Goal: Task Accomplishment & Management: Manage account settings

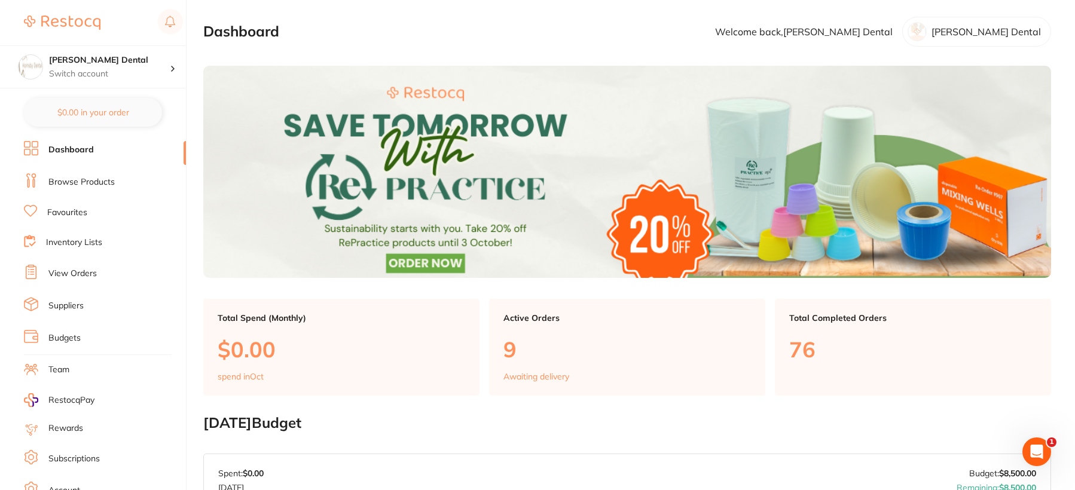
click at [81, 274] on link "View Orders" at bounding box center [72, 274] width 48 height 12
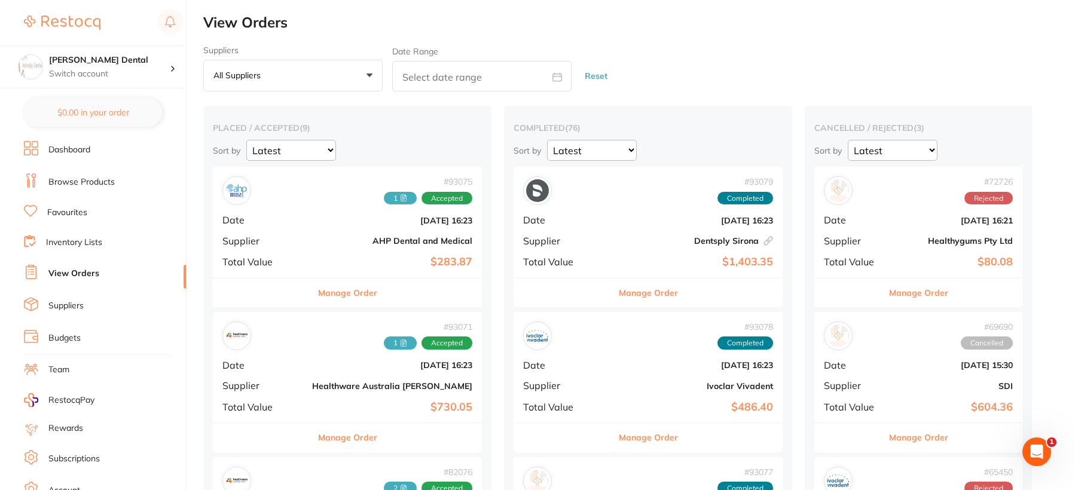
click at [318, 293] on button "Manage Order" at bounding box center [347, 293] width 59 height 29
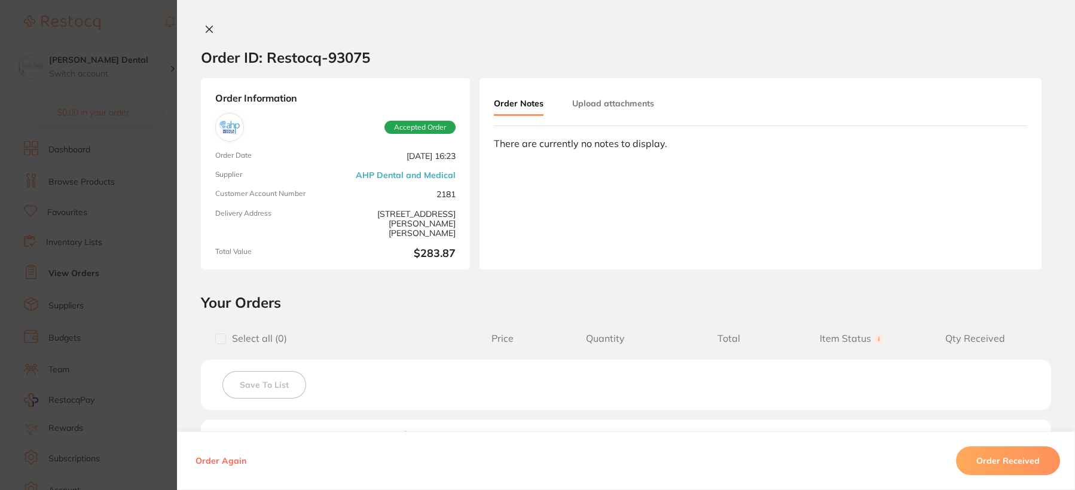
click at [206, 27] on icon at bounding box center [209, 30] width 10 height 10
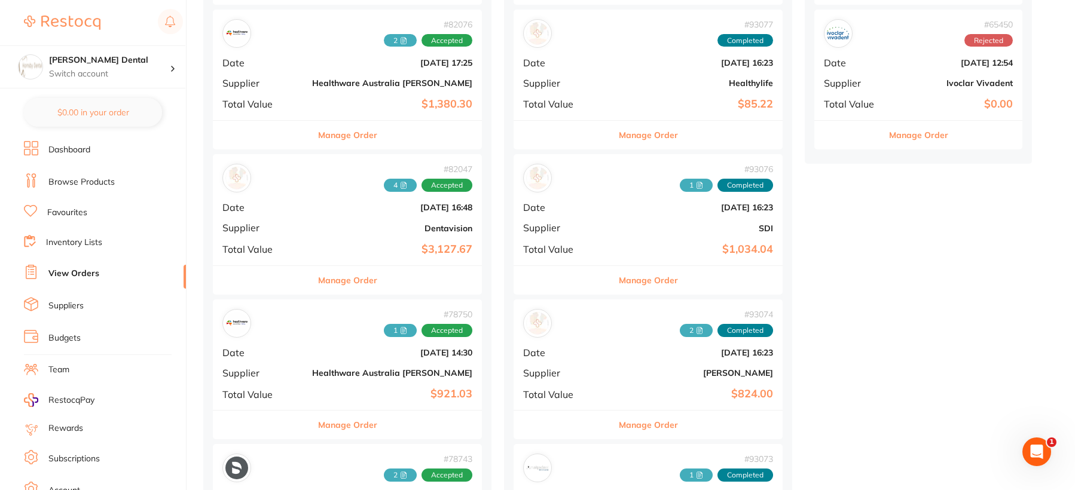
scroll to position [478, 0]
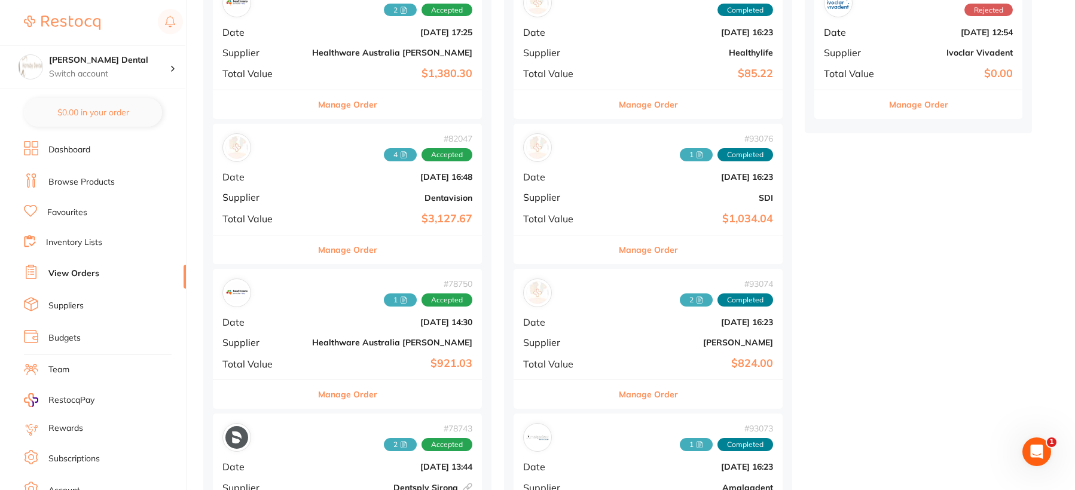
click at [318, 250] on button "Manage Order" at bounding box center [347, 249] width 59 height 29
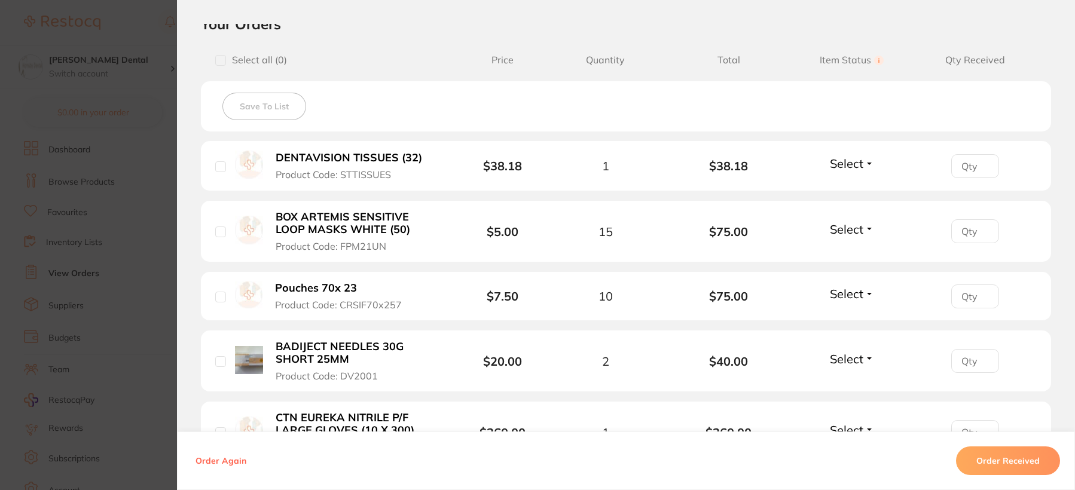
scroll to position [299, 0]
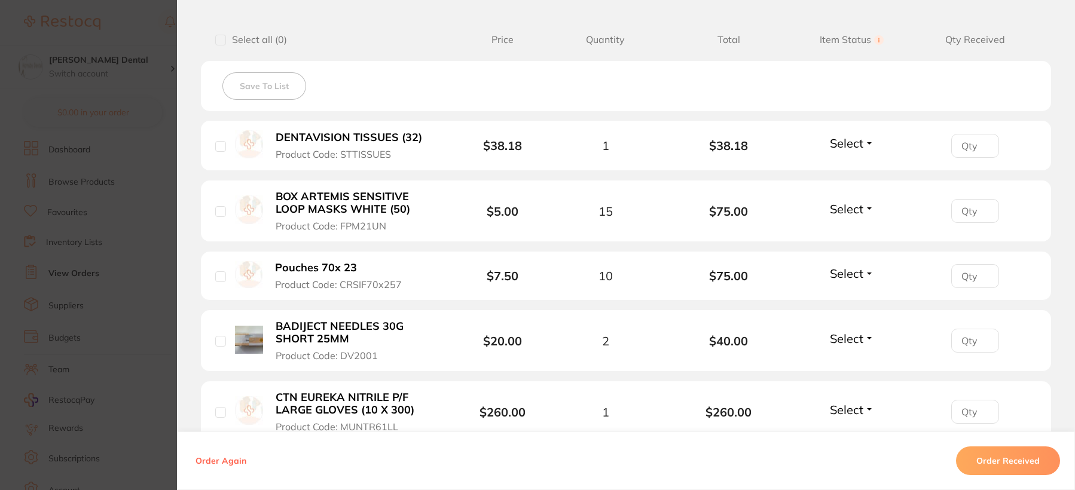
click at [339, 267] on b "Pouches 70x 23" at bounding box center [316, 268] width 82 height 13
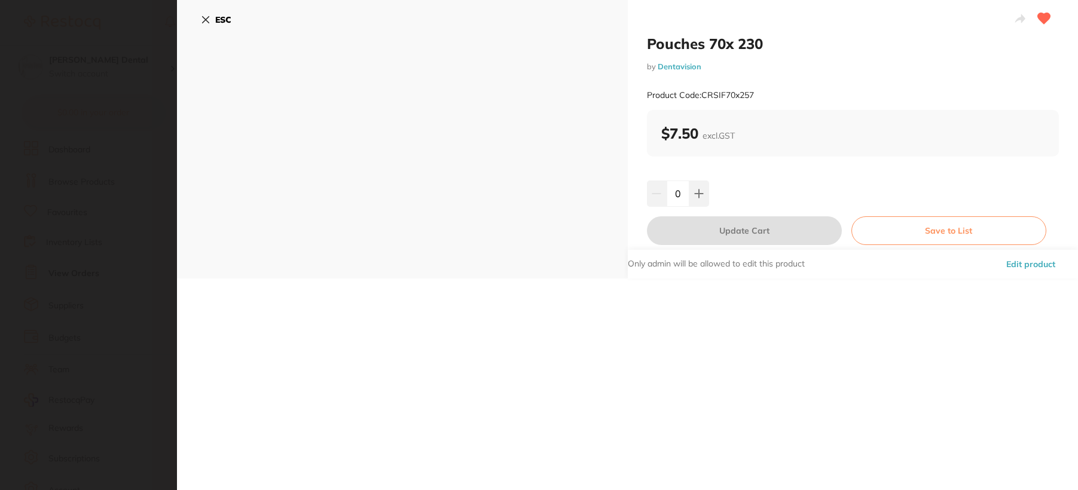
scroll to position [0, 0]
click at [695, 192] on icon at bounding box center [699, 194] width 10 height 10
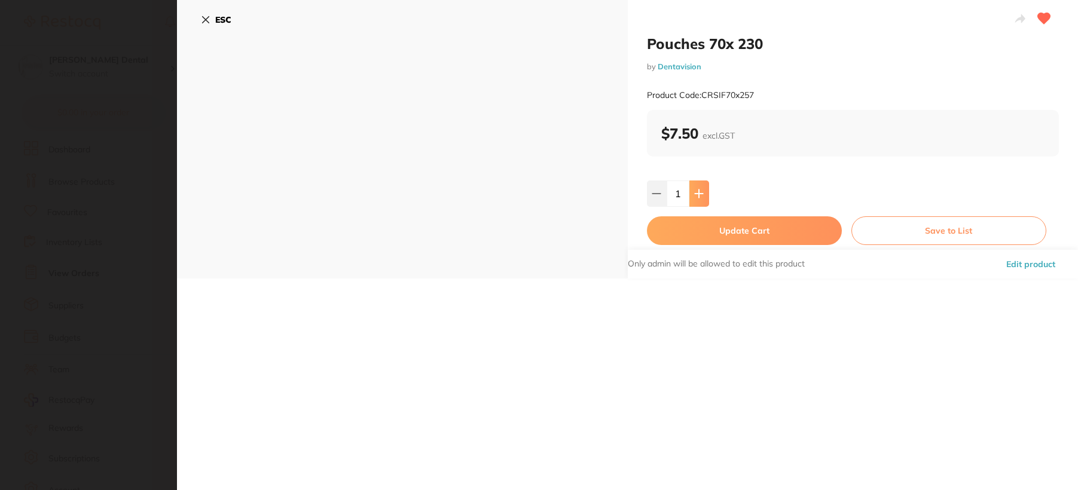
click at [695, 192] on icon at bounding box center [699, 194] width 10 height 10
type input "5"
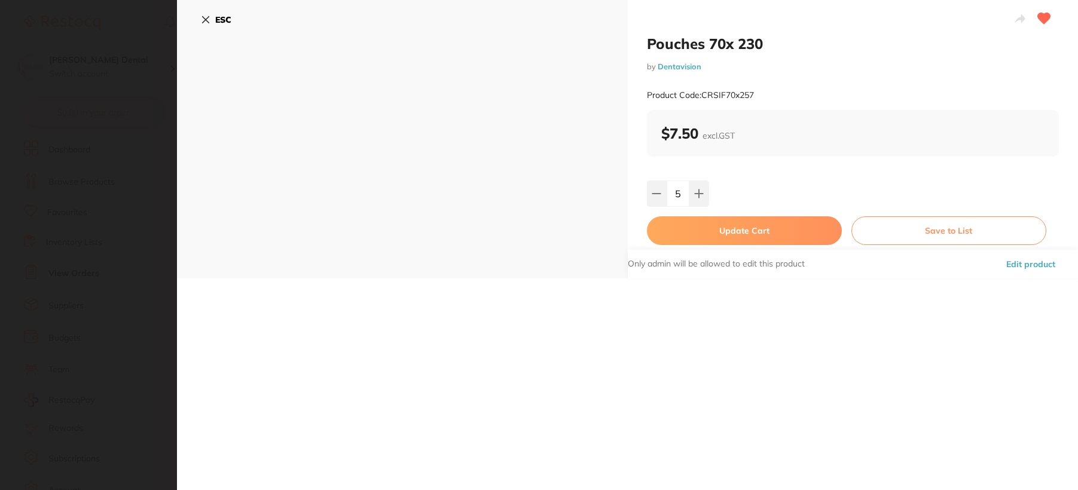
click at [729, 241] on button "Update Cart" at bounding box center [744, 230] width 195 height 29
checkbox input "false"
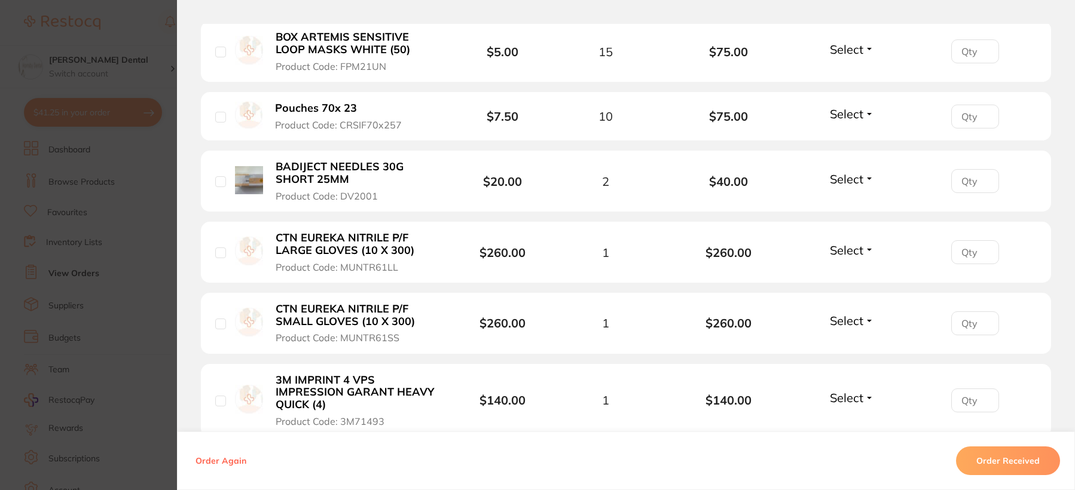
scroll to position [478, 0]
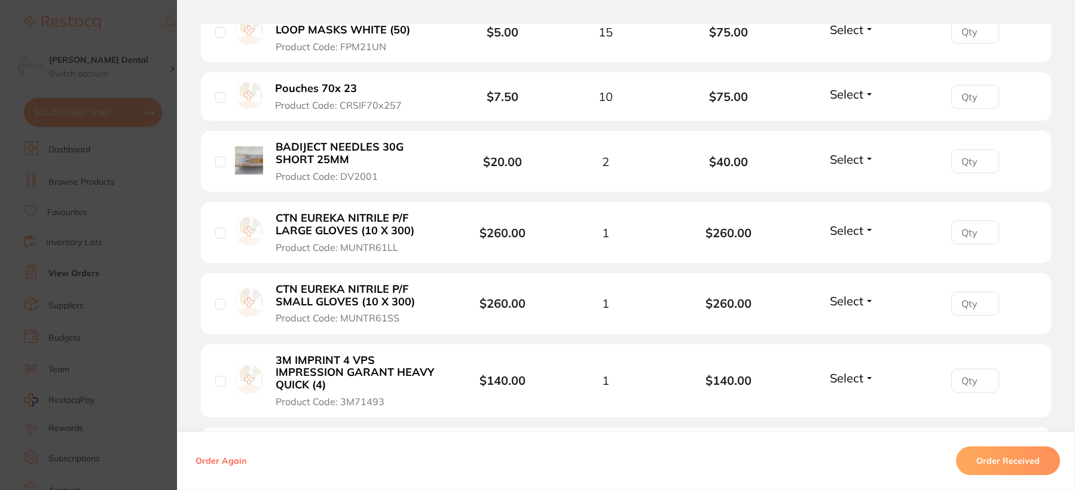
click at [330, 292] on b "CTN EUREKA NITRILE P/F SMALL GLOVES (10 X 300)" at bounding box center [358, 295] width 164 height 25
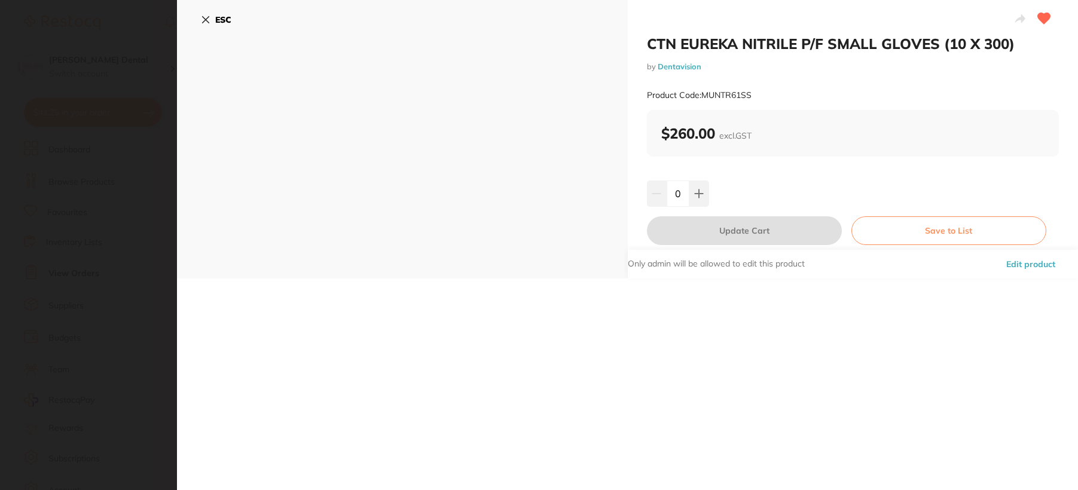
scroll to position [0, 0]
click at [697, 193] on icon at bounding box center [699, 193] width 8 height 8
type input "2"
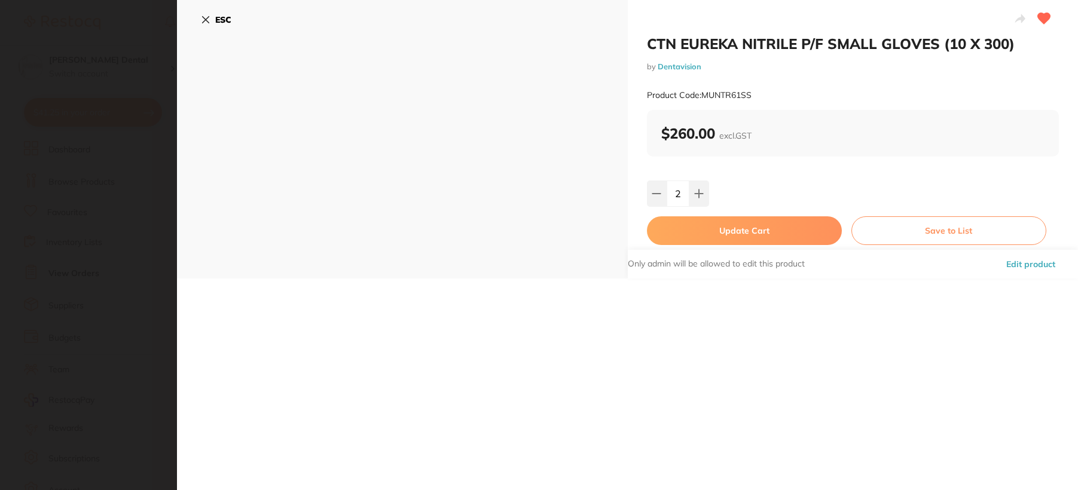
click at [724, 233] on button "Update Cart" at bounding box center [744, 230] width 195 height 29
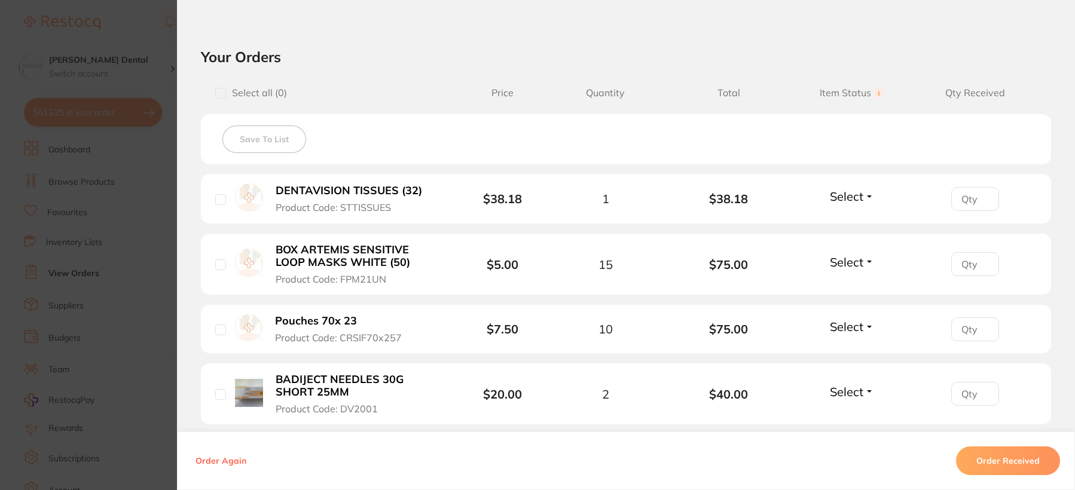
scroll to position [60, 0]
